Goal: Information Seeking & Learning: Learn about a topic

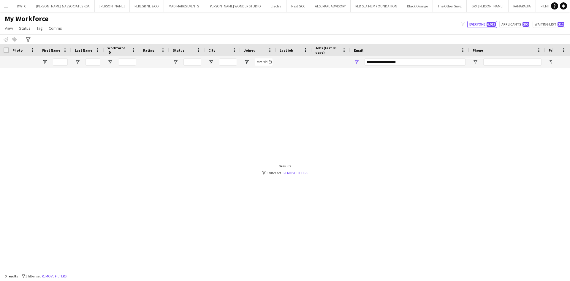
scroll to position [0, 275]
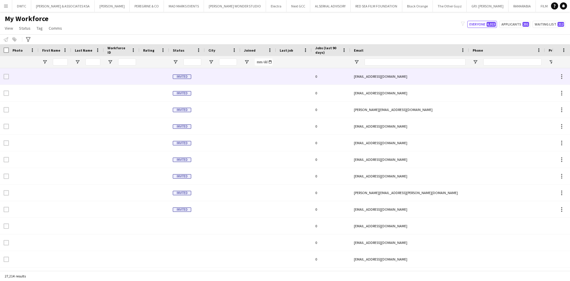
type input "**********"
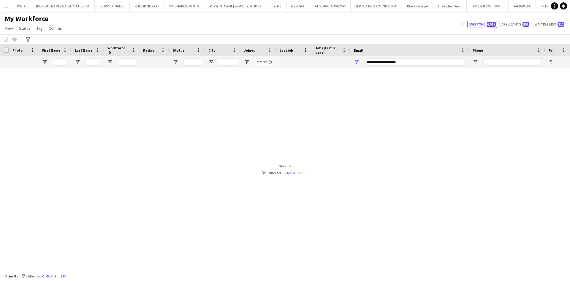
click at [1, 5] on button "Menu" at bounding box center [6, 6] width 12 height 12
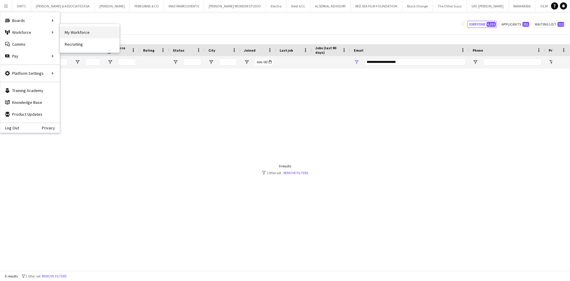
click at [88, 33] on link "My Workforce" at bounding box center [89, 32] width 59 height 12
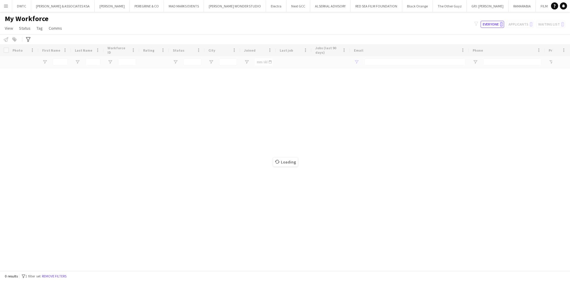
type input "**********"
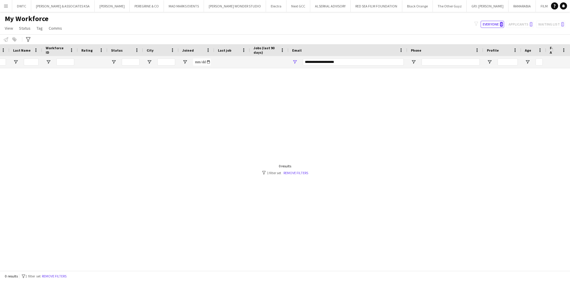
scroll to position [0, 62]
click at [362, 61] on input "**********" at bounding box center [353, 62] width 101 height 7
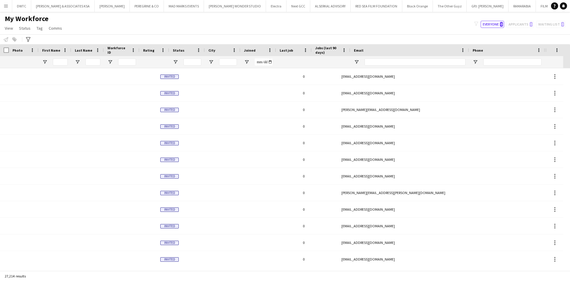
scroll to position [0, 0]
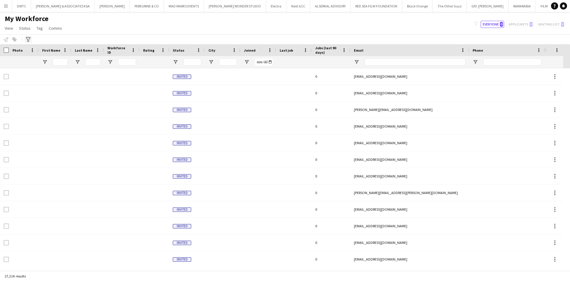
click at [27, 37] on icon at bounding box center [28, 39] width 4 height 5
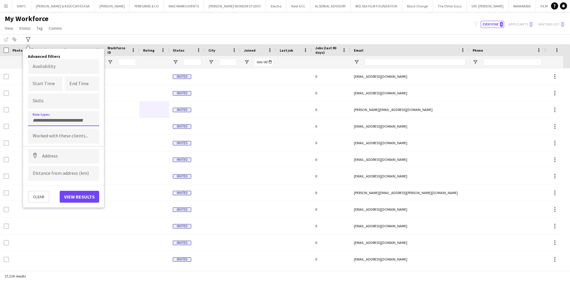
click at [70, 116] on div at bounding box center [63, 118] width 71 height 15
type input "**"
click at [65, 140] on div "F&B Coordinator" at bounding box center [63, 135] width 71 height 14
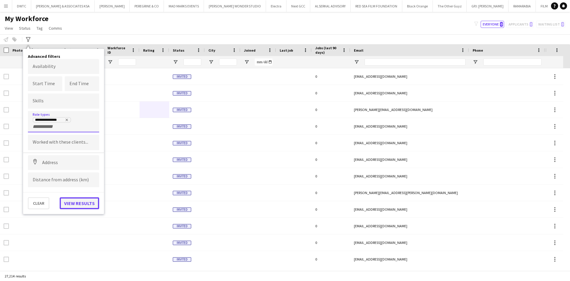
click at [84, 203] on button "View results" at bounding box center [79, 203] width 39 height 12
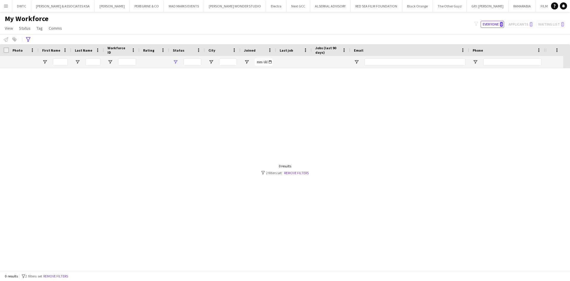
type input "**********"
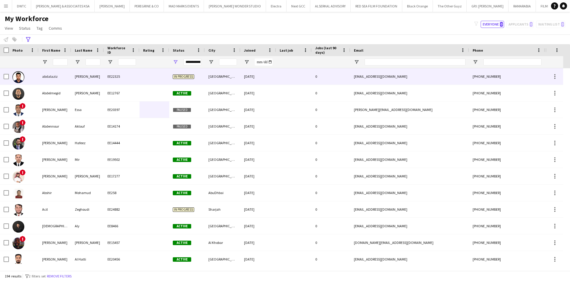
click at [51, 75] on div "abdalaziz" at bounding box center [55, 76] width 33 height 16
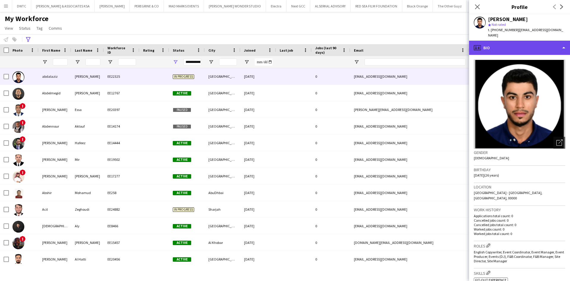
click at [555, 46] on div "profile Bio" at bounding box center [519, 48] width 101 height 14
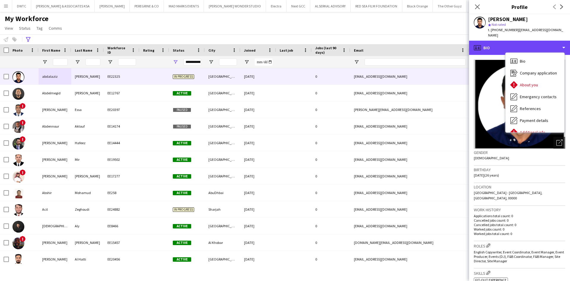
scroll to position [44, 0]
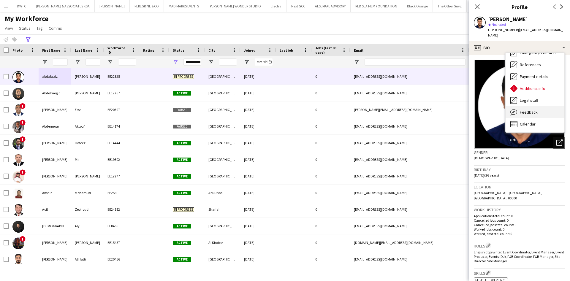
click at [532, 109] on div "Feedback Feedback" at bounding box center [535, 112] width 59 height 12
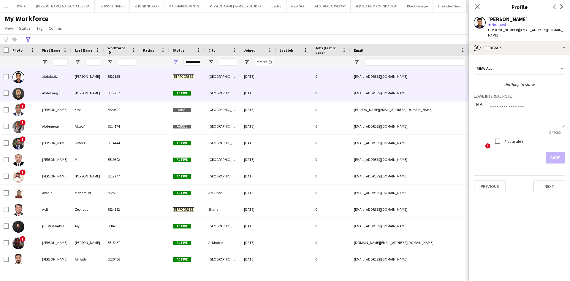
click at [41, 91] on div "Abdelmegid" at bounding box center [55, 93] width 33 height 16
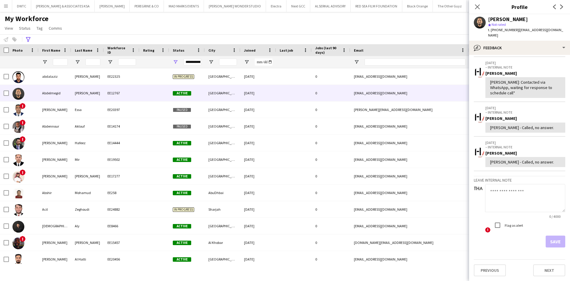
scroll to position [258, 0]
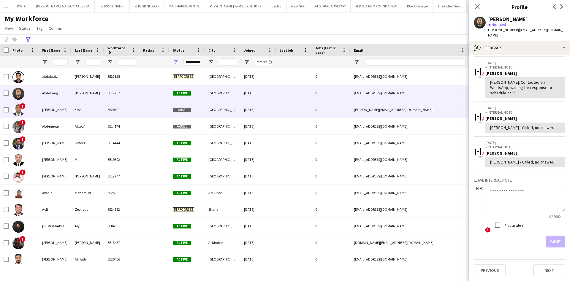
click at [53, 110] on div "Abdelrahman" at bounding box center [55, 110] width 33 height 16
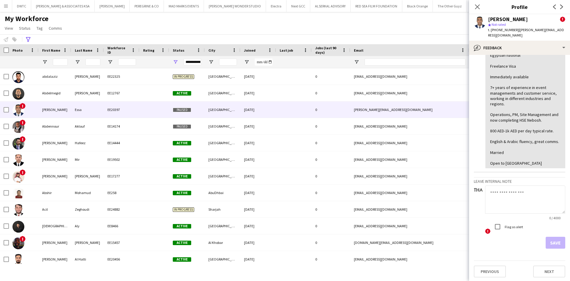
scroll to position [100, 0]
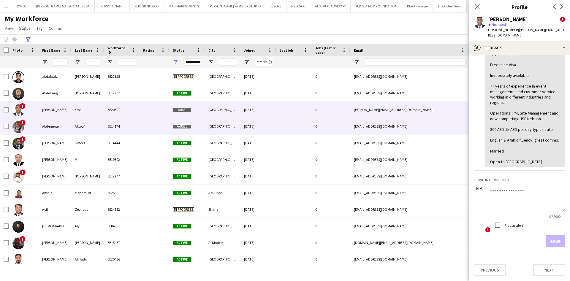
click at [49, 130] on div "Abdennour" at bounding box center [55, 126] width 33 height 16
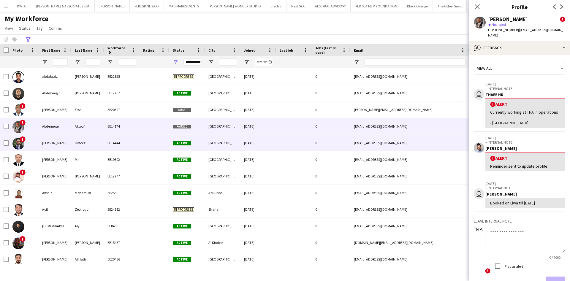
click at [57, 144] on div "Abdul" at bounding box center [55, 143] width 33 height 16
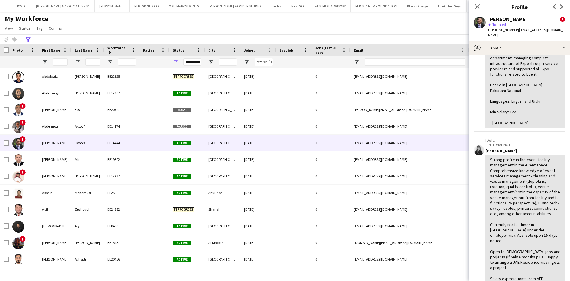
scroll to position [89, 0]
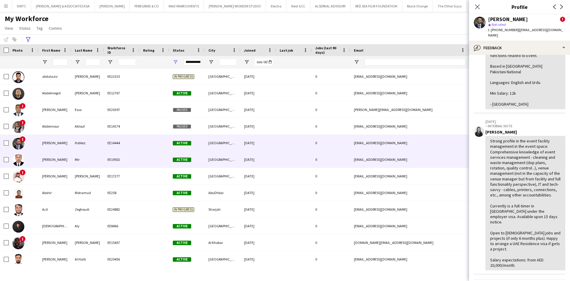
click at [28, 162] on div at bounding box center [24, 159] width 30 height 16
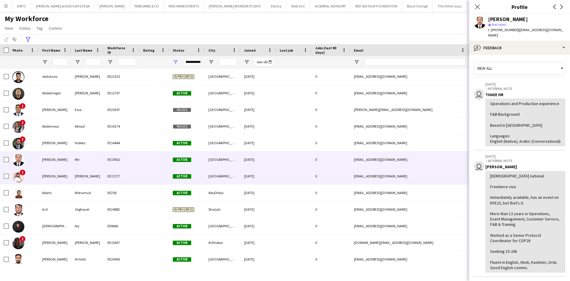
click at [45, 176] on div "Abdulaziz" at bounding box center [55, 176] width 33 height 16
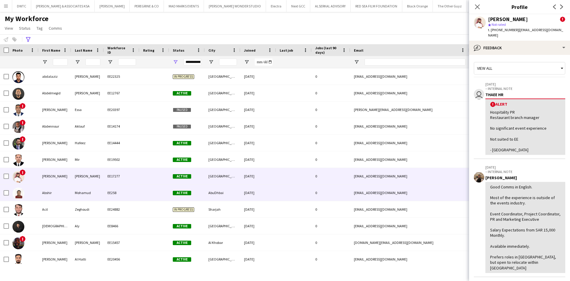
click at [41, 196] on div "Abshir" at bounding box center [55, 193] width 33 height 16
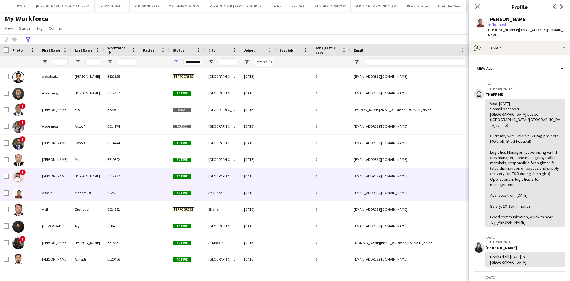
click at [43, 182] on div "Abdulaziz" at bounding box center [55, 176] width 33 height 16
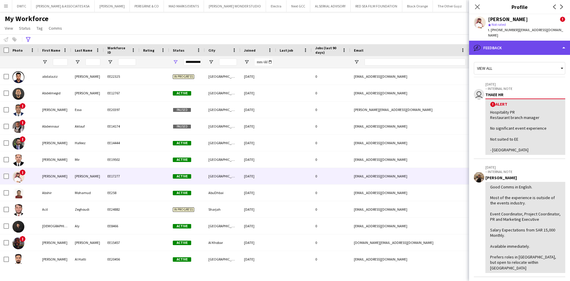
click at [556, 45] on div "bubble-pencil Feedback" at bounding box center [519, 48] width 101 height 14
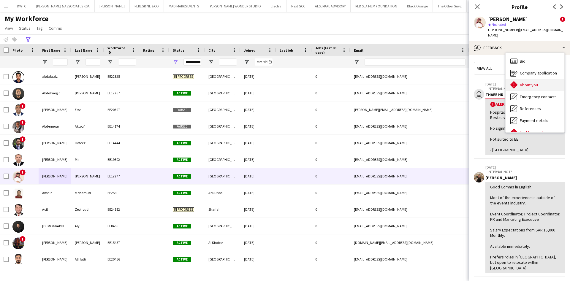
click at [531, 82] on span "About you" at bounding box center [529, 84] width 18 height 5
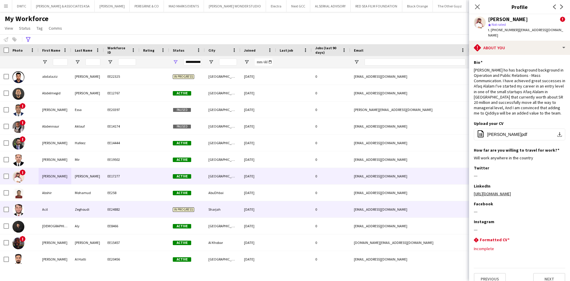
click at [51, 209] on div "Acil" at bounding box center [55, 209] width 33 height 16
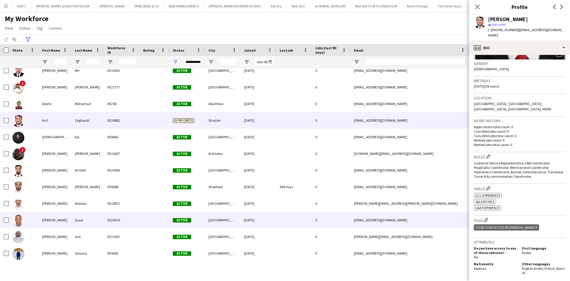
click at [38, 215] on div at bounding box center [24, 220] width 30 height 16
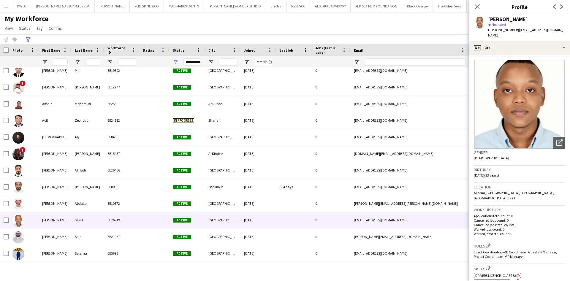
click at [540, 55] on app-crew-profile-bio "Open photos pop-in Gender Male Birthday 07-12-2001 (23 years) Location Allama, …" at bounding box center [519, 168] width 101 height 226
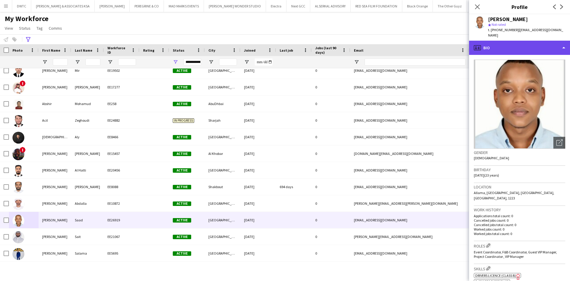
click at [545, 46] on div "profile Bio" at bounding box center [519, 48] width 101 height 14
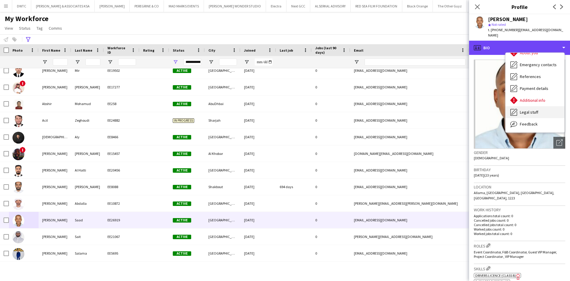
scroll to position [44, 0]
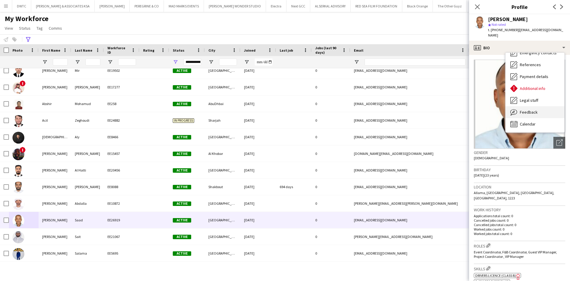
click at [537, 110] on span "Feedback" at bounding box center [529, 112] width 18 height 5
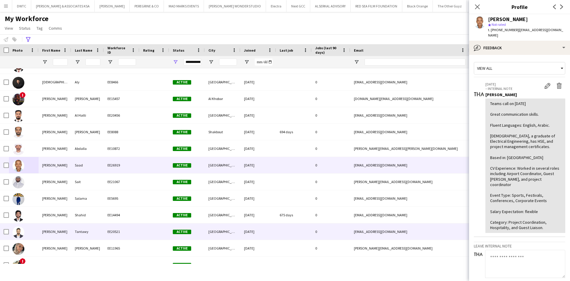
scroll to position [178, 0]
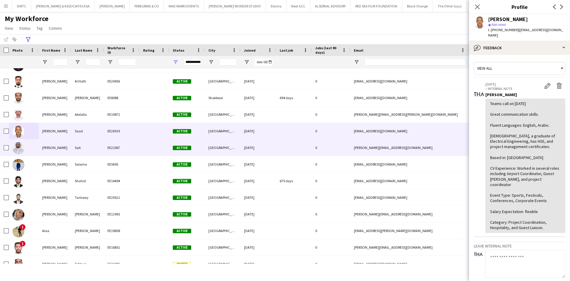
click at [48, 153] on div "Ahmed" at bounding box center [55, 148] width 33 height 16
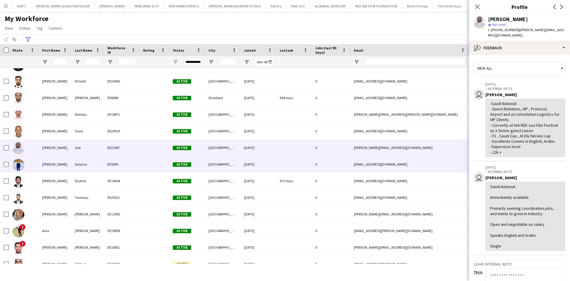
click at [56, 165] on div "Ahmed" at bounding box center [55, 164] width 33 height 16
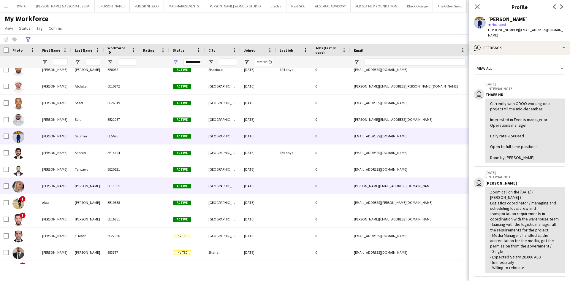
scroll to position [212, 0]
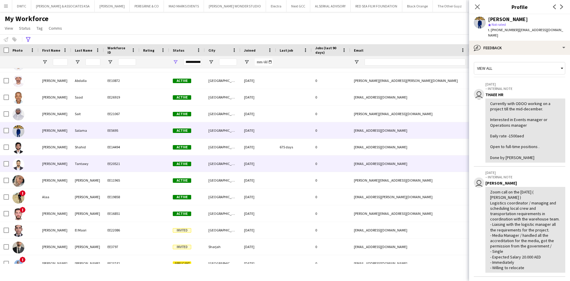
click at [49, 172] on div "Ahmed" at bounding box center [55, 164] width 33 height 16
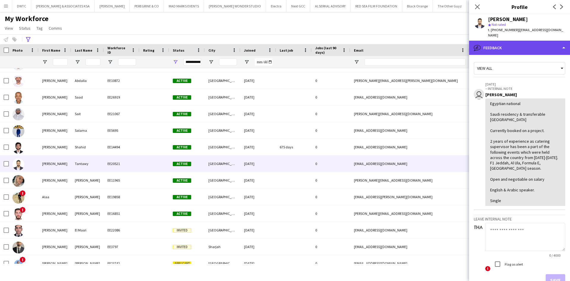
click at [546, 45] on div "bubble-pencil Feedback" at bounding box center [519, 48] width 101 height 14
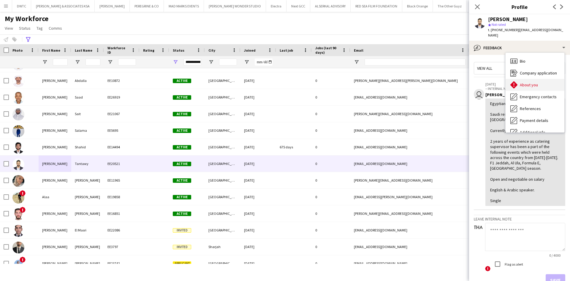
click at [546, 79] on div "About you About you" at bounding box center [535, 85] width 59 height 12
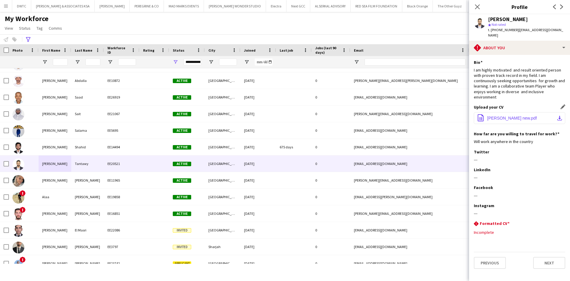
click at [559, 116] on app-icon "download-bottom" at bounding box center [559, 118] width 5 height 5
